Goal: Find specific page/section: Find specific page/section

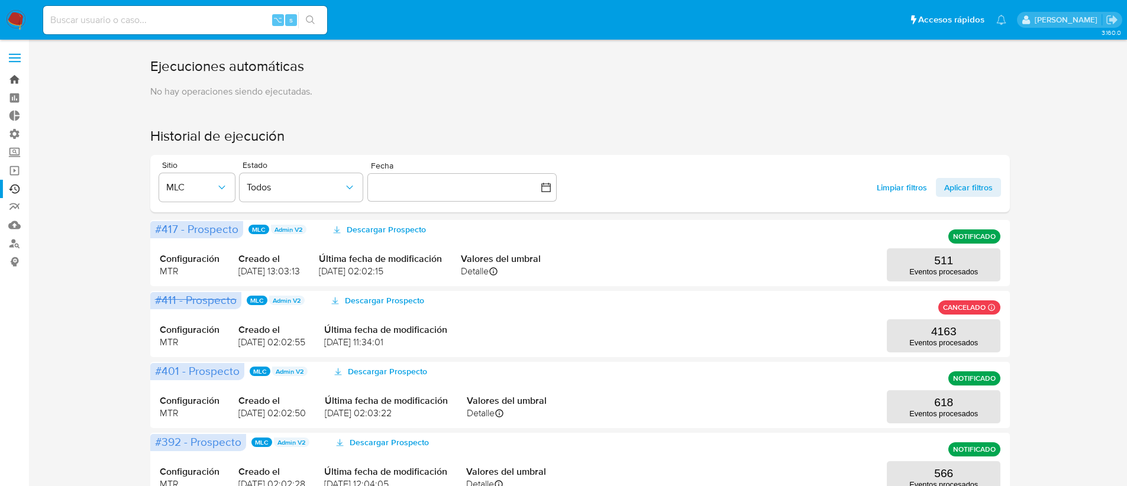
click at [18, 78] on link "Bandeja" at bounding box center [70, 79] width 141 height 18
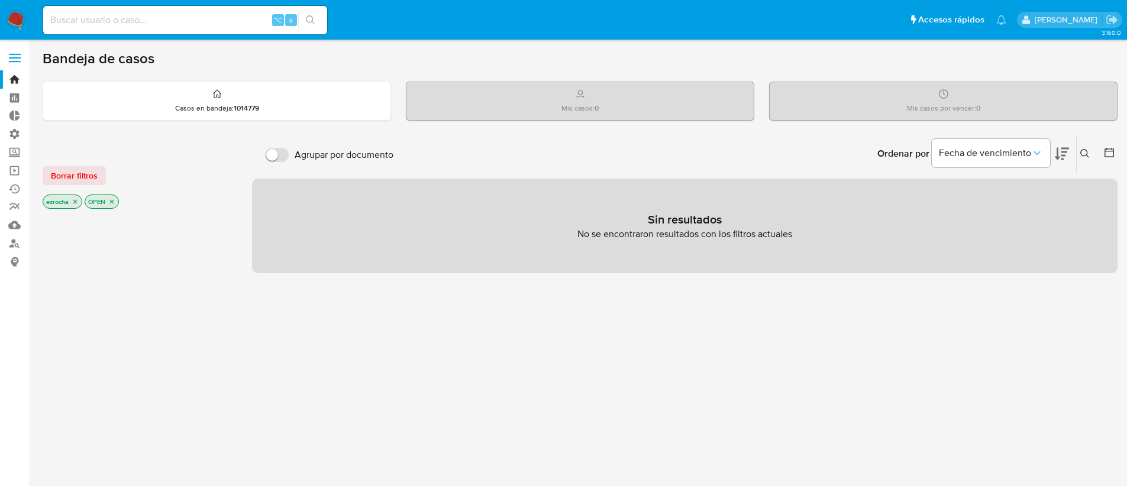
click at [113, 201] on icon "close-filter" at bounding box center [112, 202] width 4 height 4
click at [75, 205] on icon "close-filter" at bounding box center [75, 202] width 7 height 7
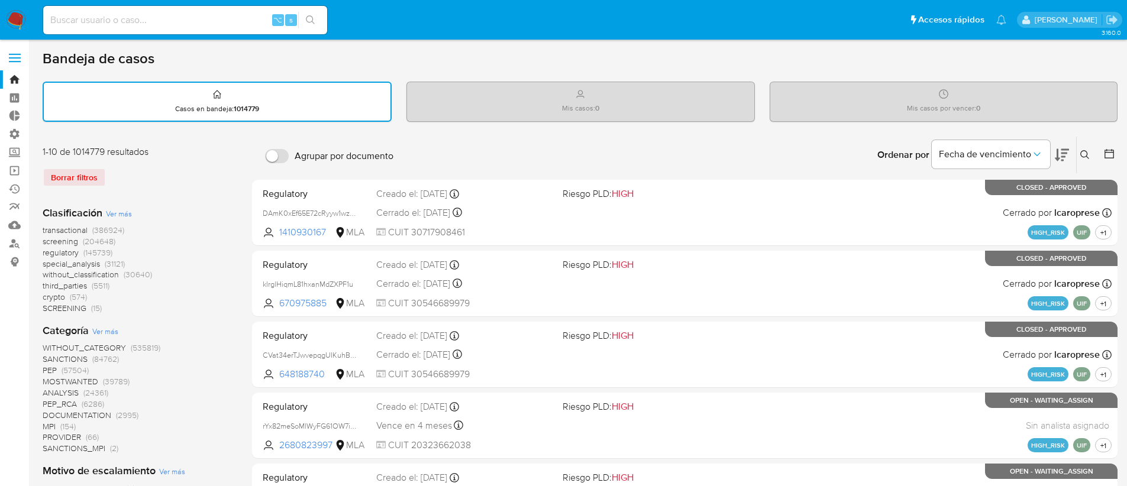
click at [63, 228] on span "transactional" at bounding box center [65, 230] width 45 height 12
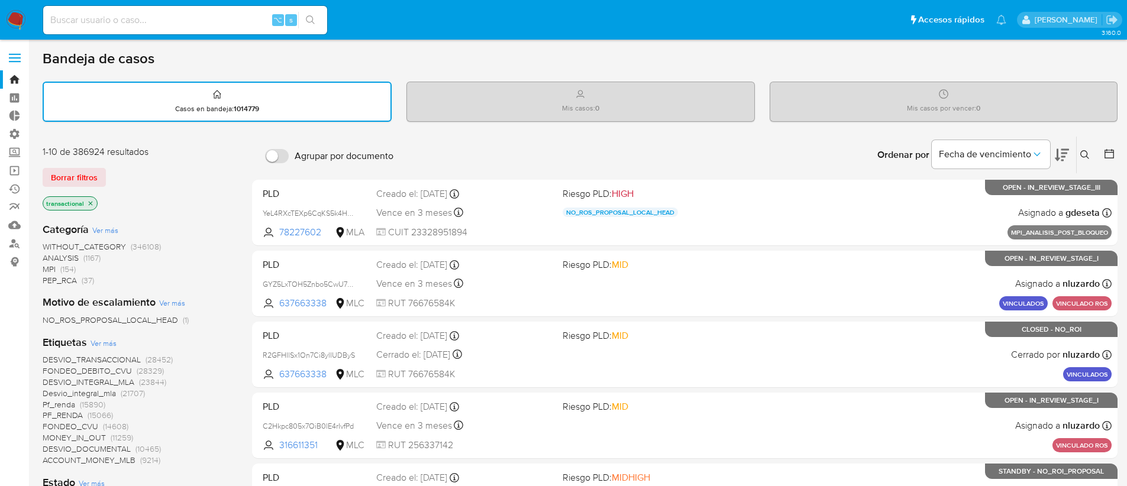
click at [105, 341] on span "Ver más" at bounding box center [104, 343] width 26 height 11
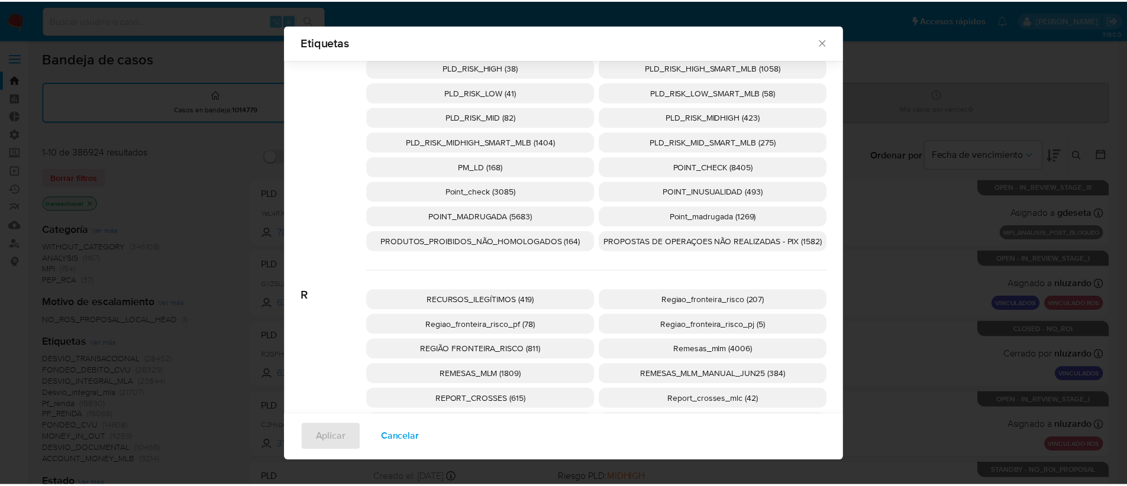
scroll to position [3965, 0]
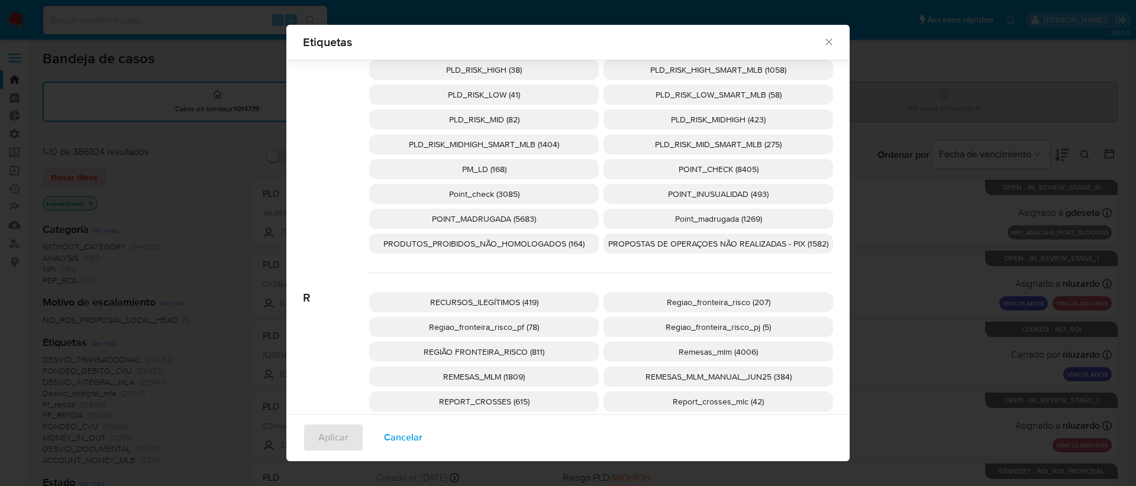
click at [667, 302] on span "Regiao_fronteira_risco (207)" at bounding box center [719, 302] width 104 height 12
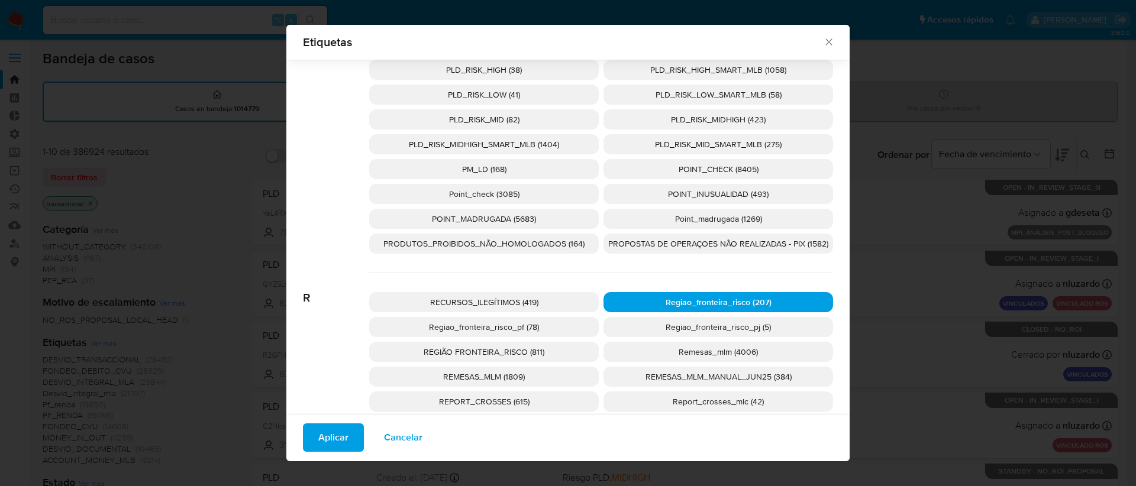
click at [331, 440] on span "Aplicar" at bounding box center [333, 438] width 30 height 26
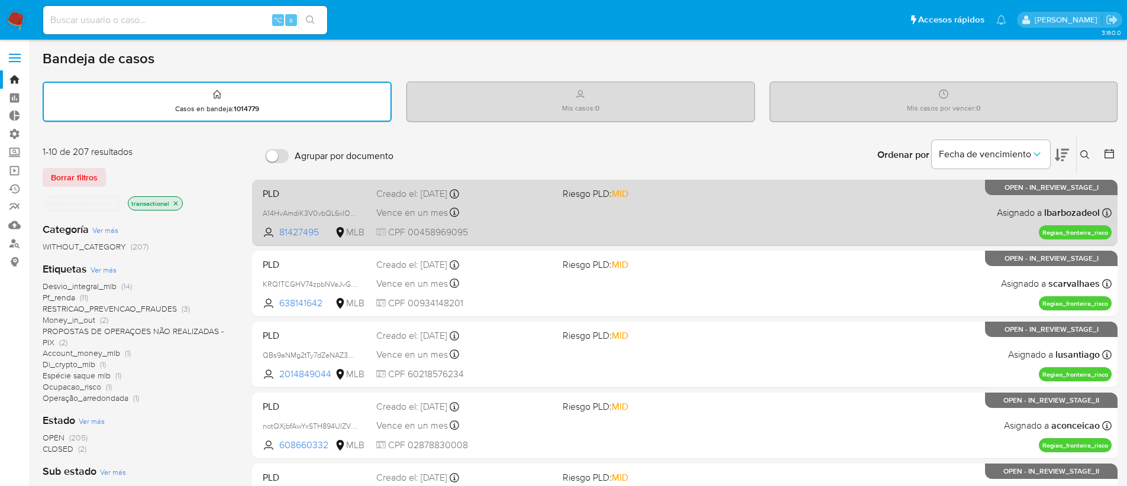
click at [719, 221] on div "PLD A14HvAmdiK3V0vbQL6xIOgwr 81427495 MLB Riesgo PLD: MID Creado el: 12/09/2025…" at bounding box center [685, 213] width 854 height 60
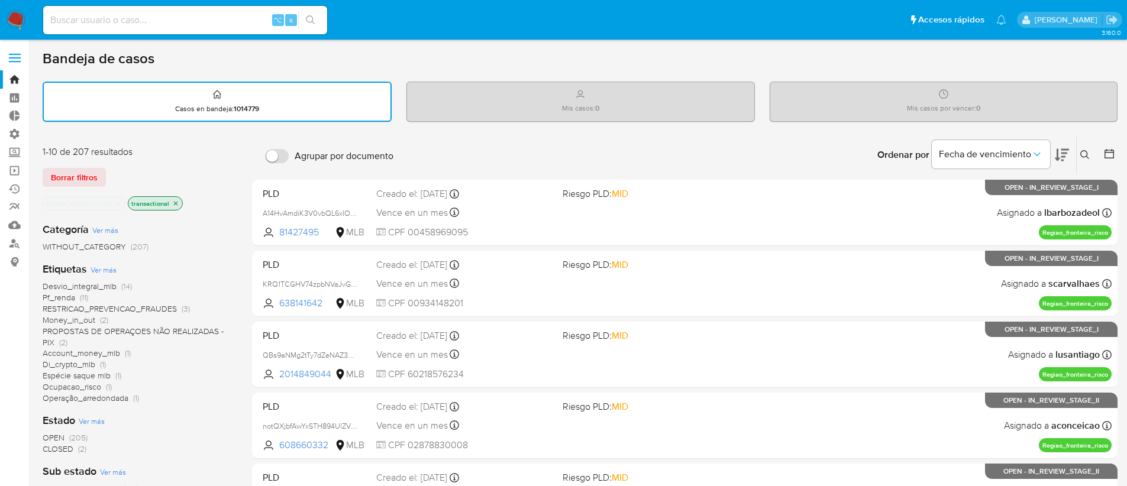
click at [176, 201] on icon "close-filter" at bounding box center [176, 203] width 4 height 4
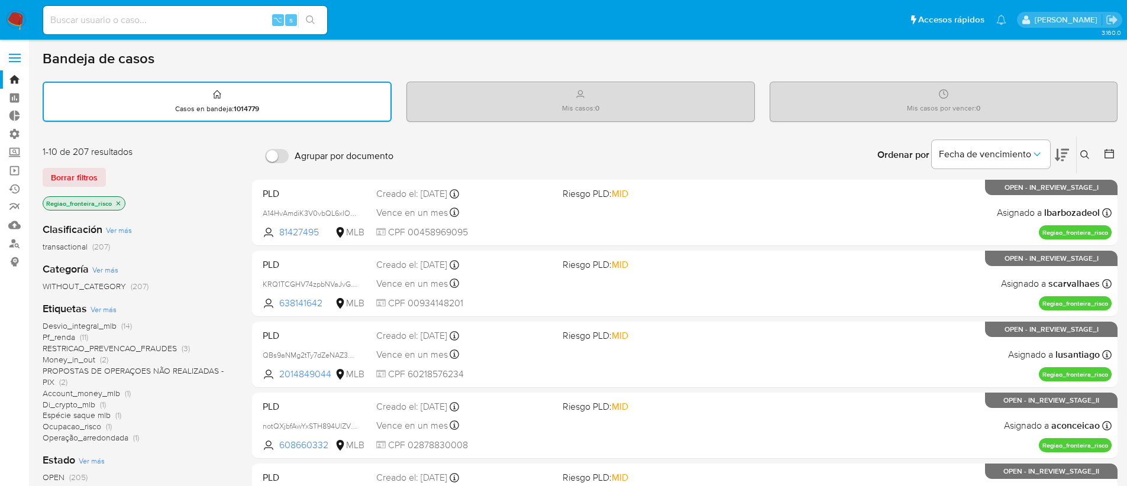
click at [121, 203] on icon "close-filter" at bounding box center [118, 203] width 7 height 7
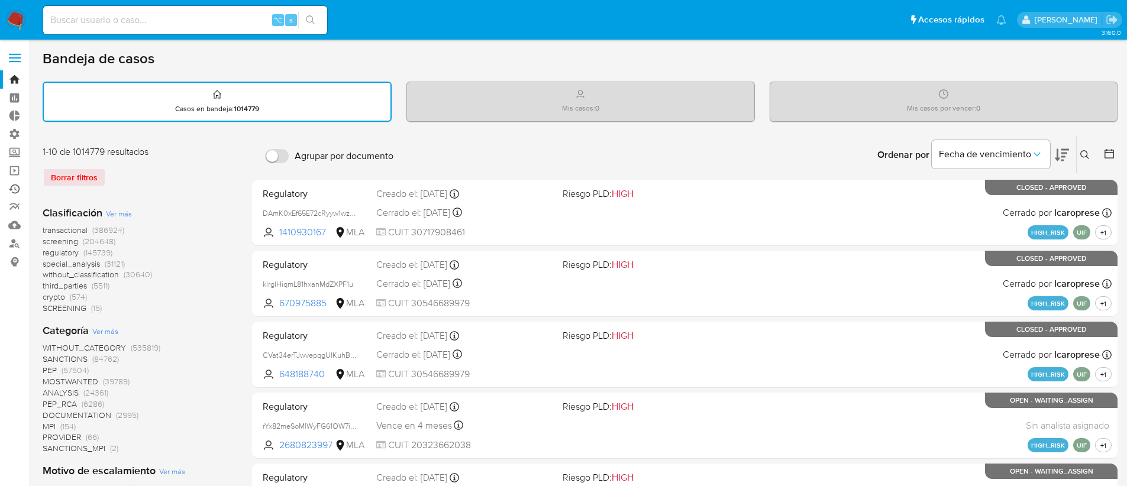
click at [15, 186] on link "Ejecuciones automáticas" at bounding box center [70, 189] width 141 height 18
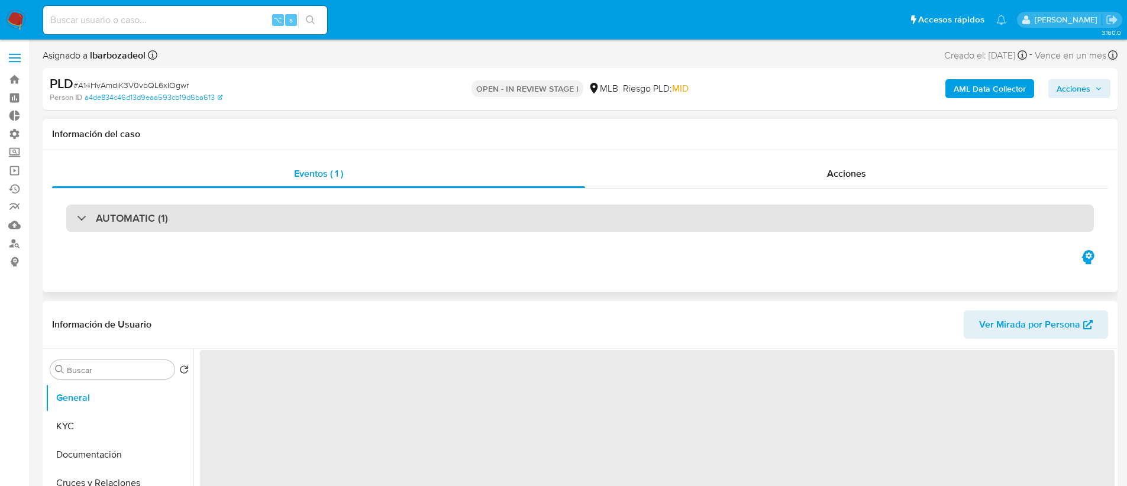
click at [668, 220] on div "AUTOMATIC (1)" at bounding box center [580, 218] width 1028 height 27
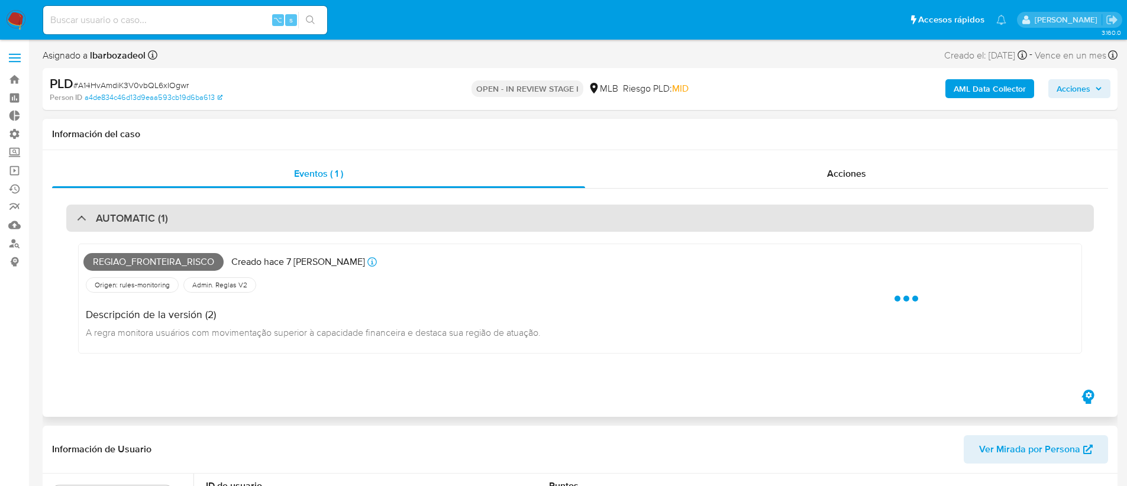
select select "10"
